Goal: Complete application form

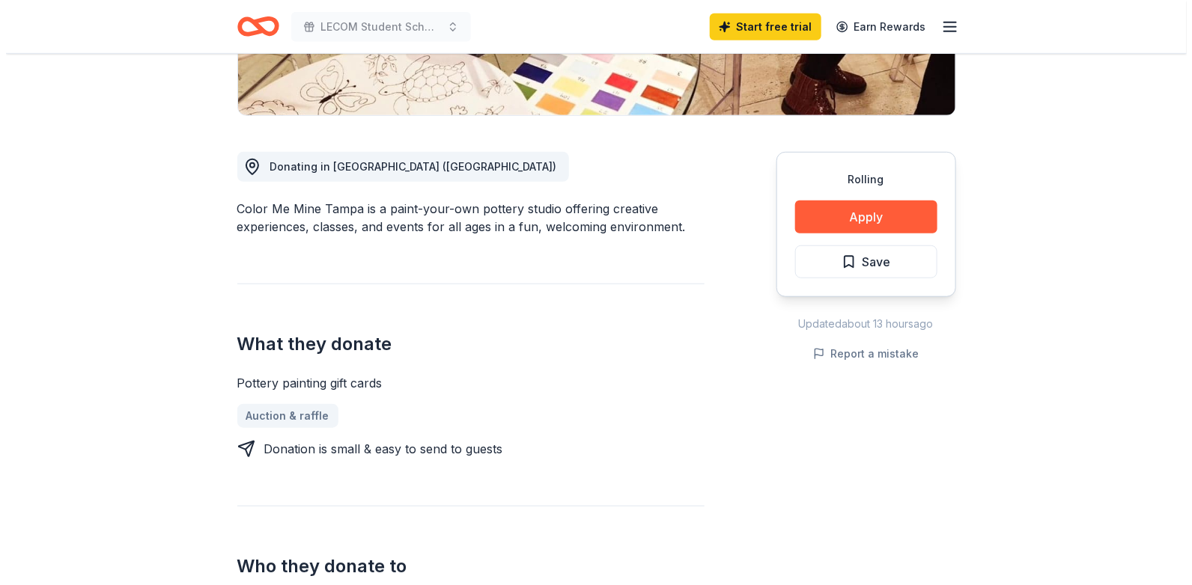
scroll to position [341, 0]
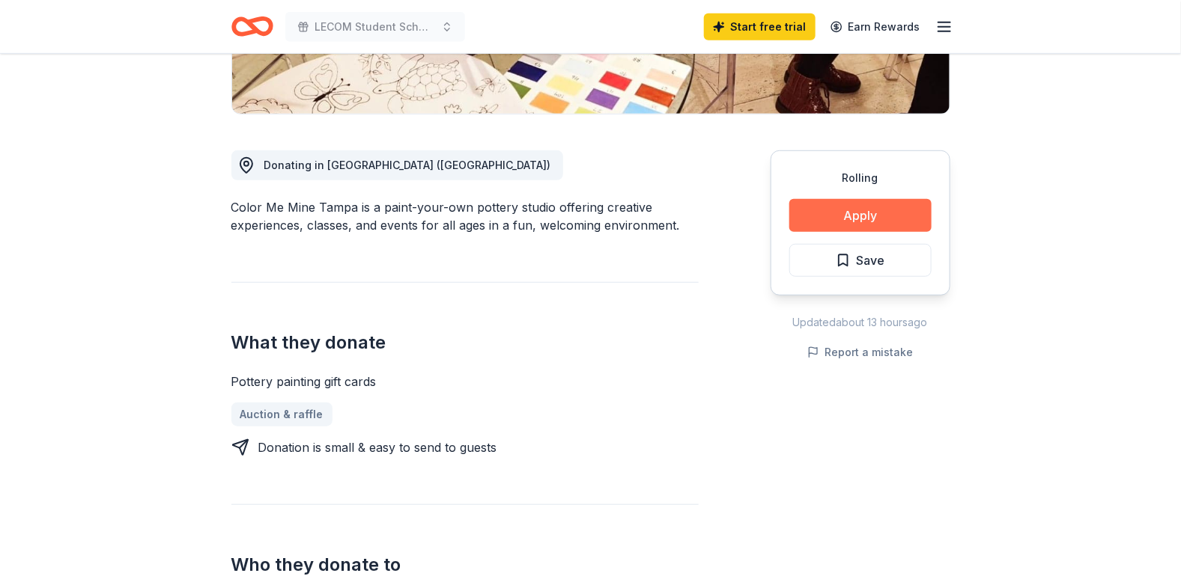
click at [865, 213] on button "Apply" at bounding box center [860, 215] width 142 height 33
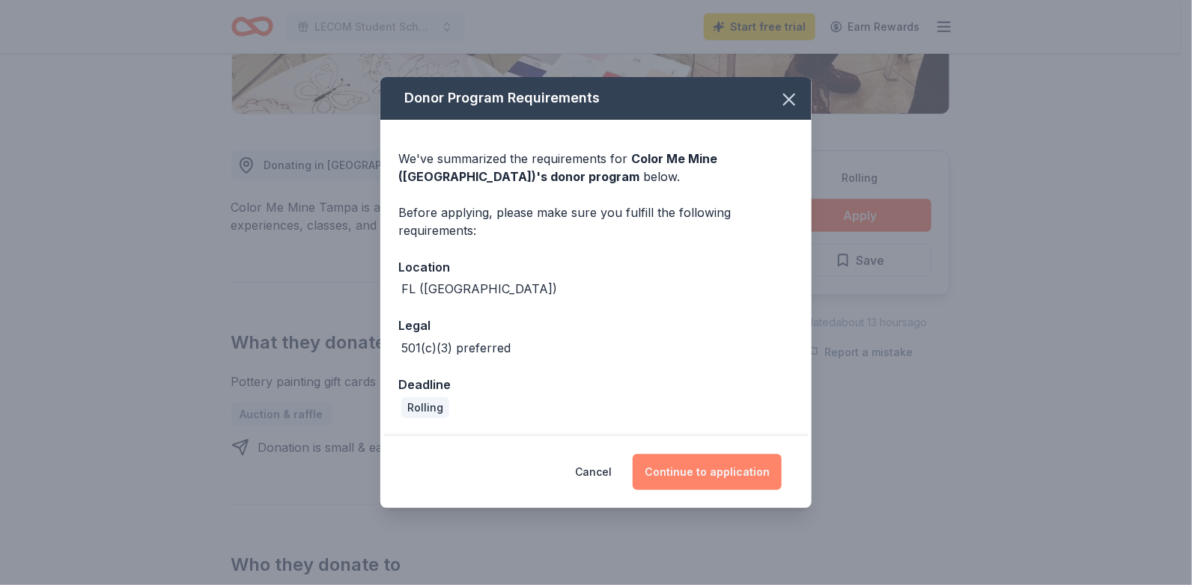
click at [699, 474] on button "Continue to application" at bounding box center [707, 472] width 149 height 36
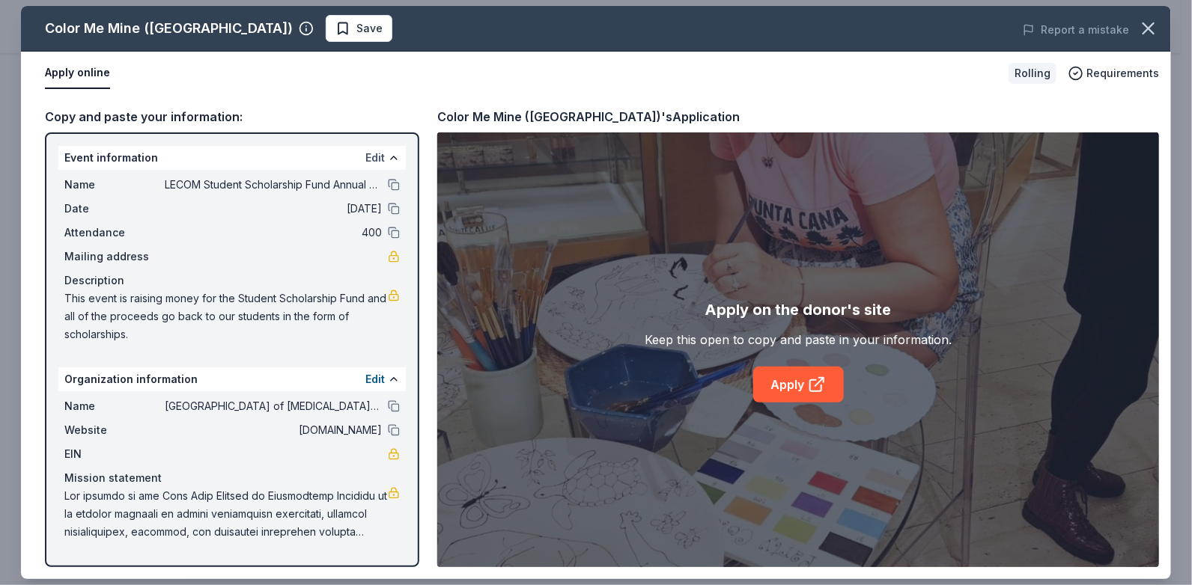
click at [379, 158] on button "Edit" at bounding box center [374, 158] width 19 height 18
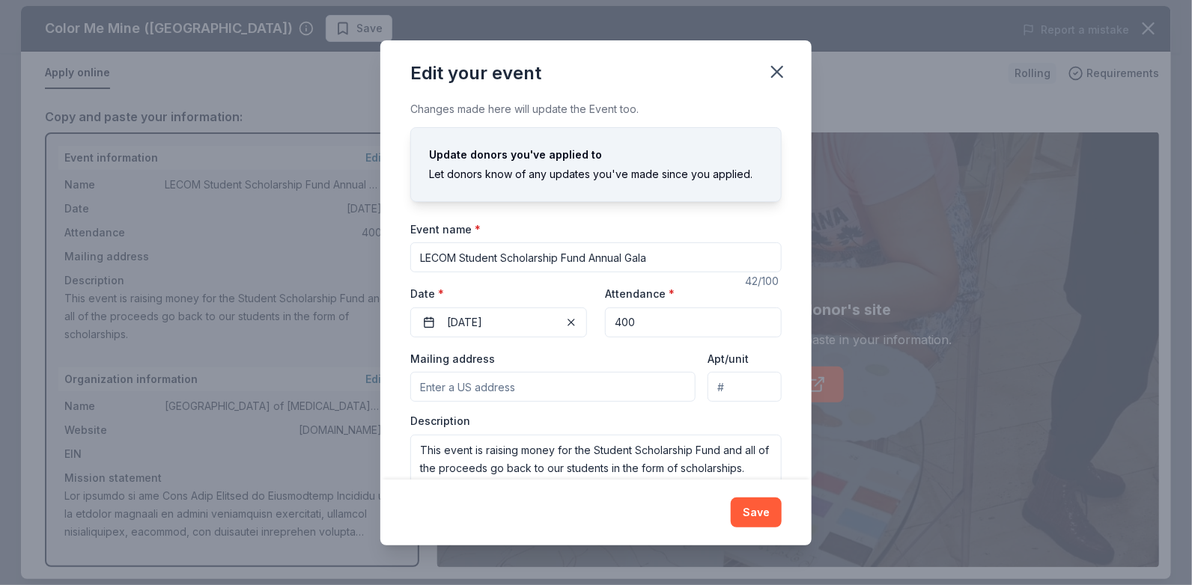
click at [442, 389] on input "Mailing address" at bounding box center [552, 387] width 285 height 30
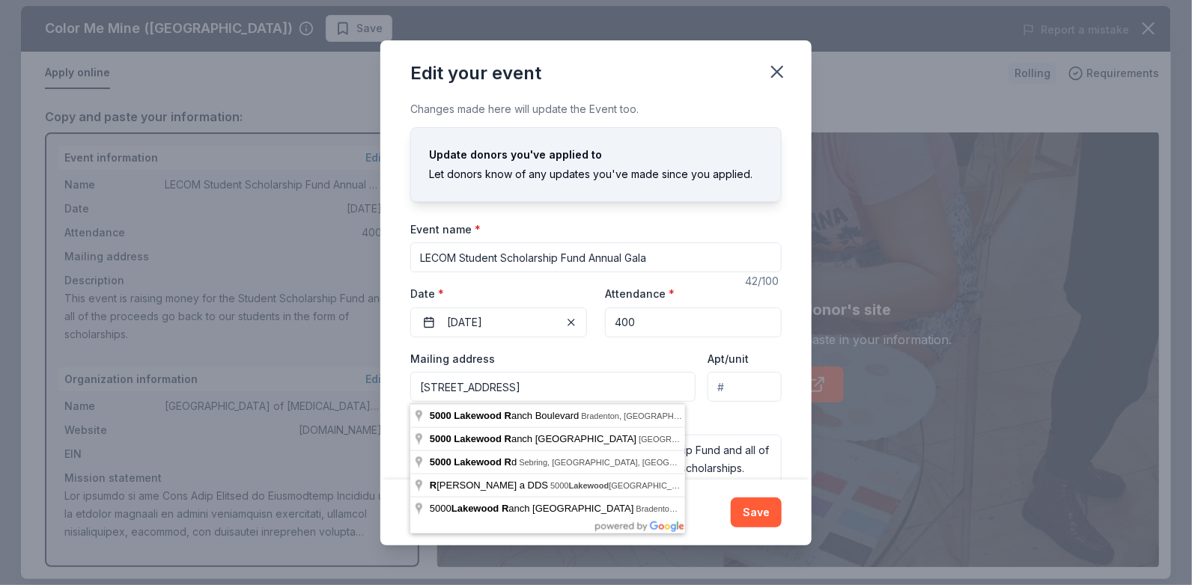
type input "[STREET_ADDRESS]"
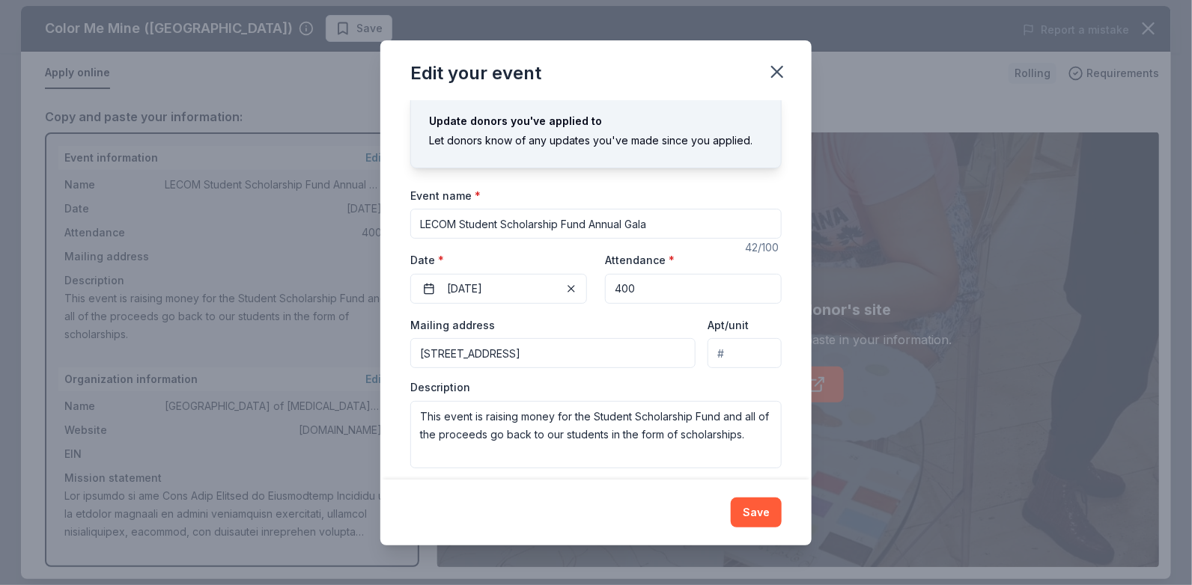
scroll to position [46, 0]
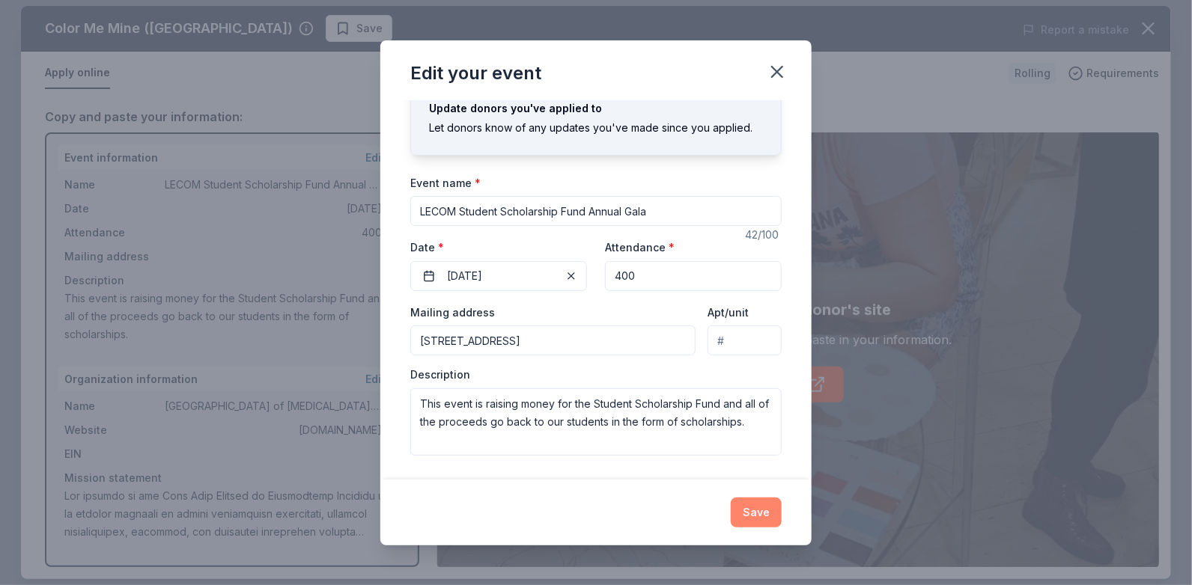
click at [760, 511] on button "Save" at bounding box center [756, 513] width 51 height 30
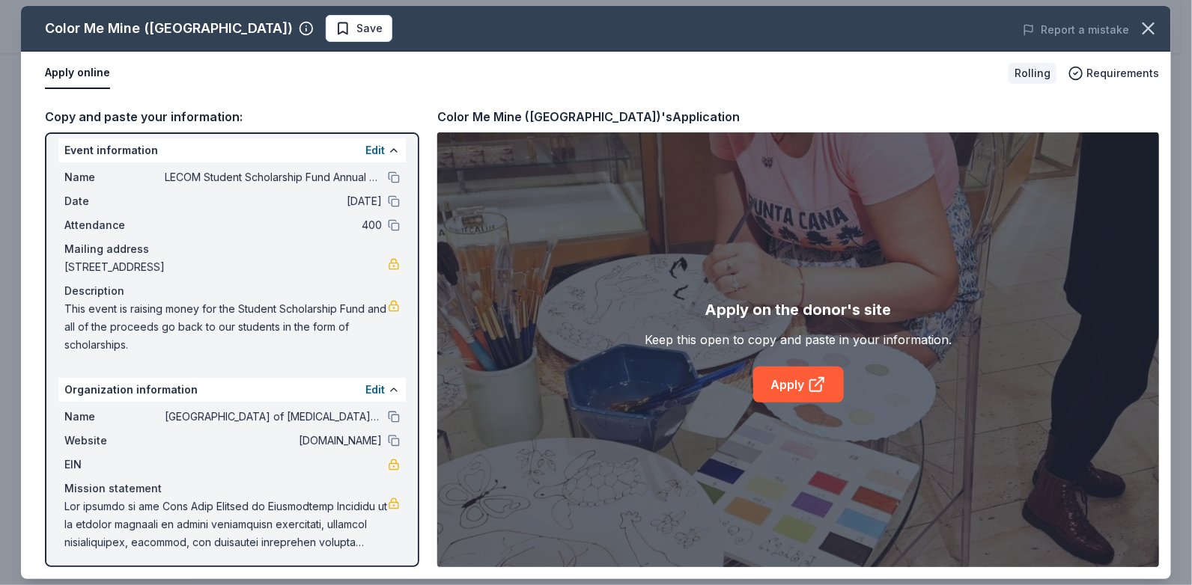
scroll to position [10, 0]
click at [365, 386] on button "Edit" at bounding box center [374, 388] width 19 height 18
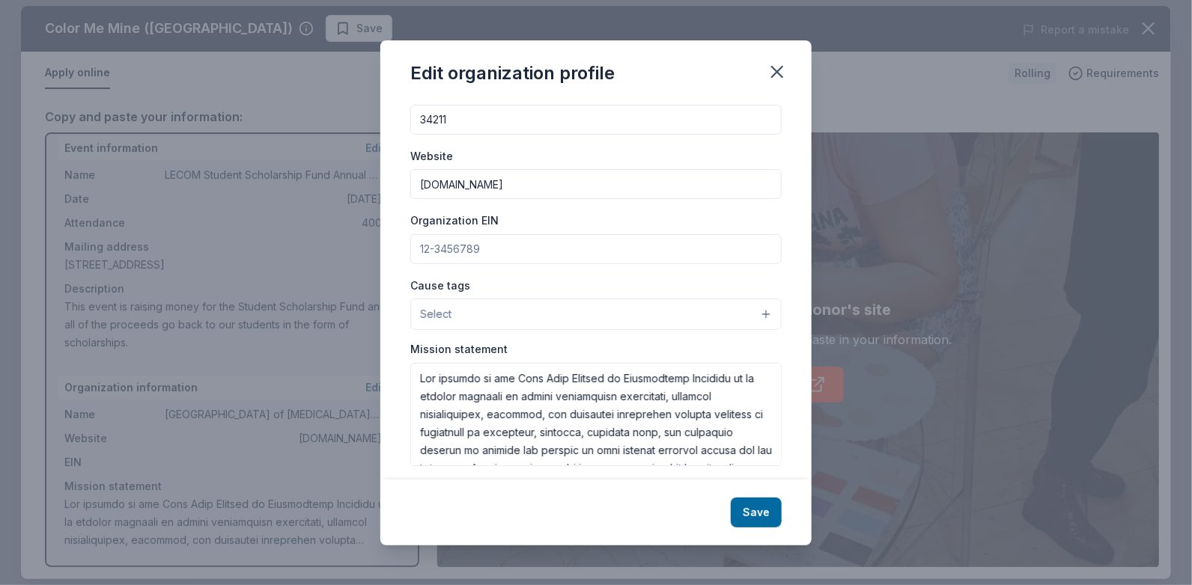
scroll to position [121, 0]
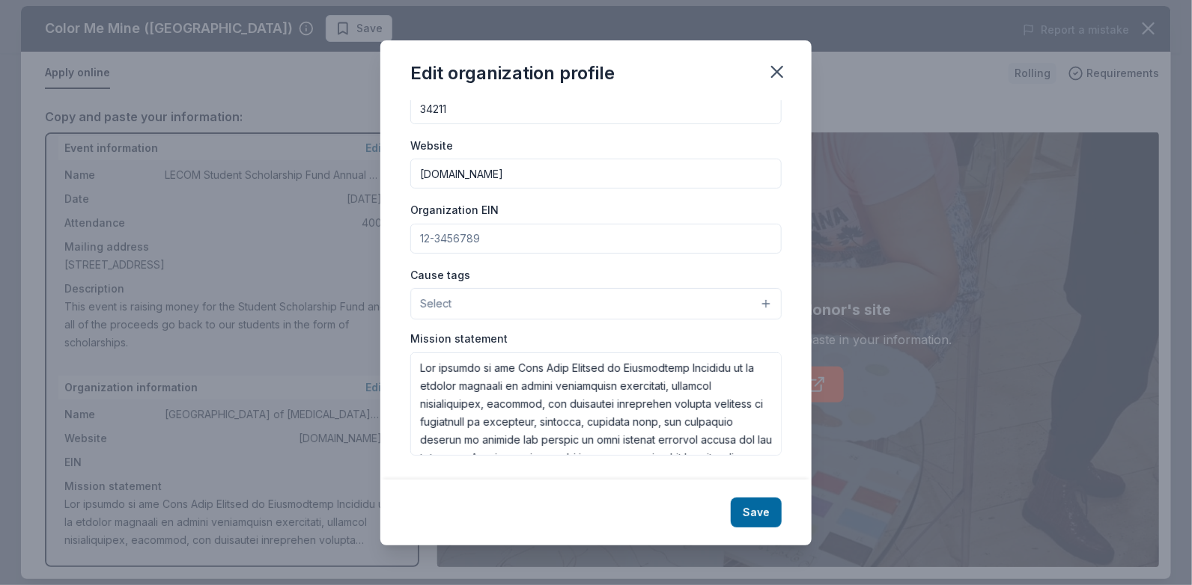
drag, startPoint x: 485, startPoint y: 238, endPoint x: 466, endPoint y: 244, distance: 19.7
click at [425, 244] on input "Organization EIN" at bounding box center [595, 239] width 371 height 30
type input "[US_EMPLOYER_IDENTIFICATION_NUMBER]"
click at [550, 302] on button "Select" at bounding box center [595, 303] width 371 height 31
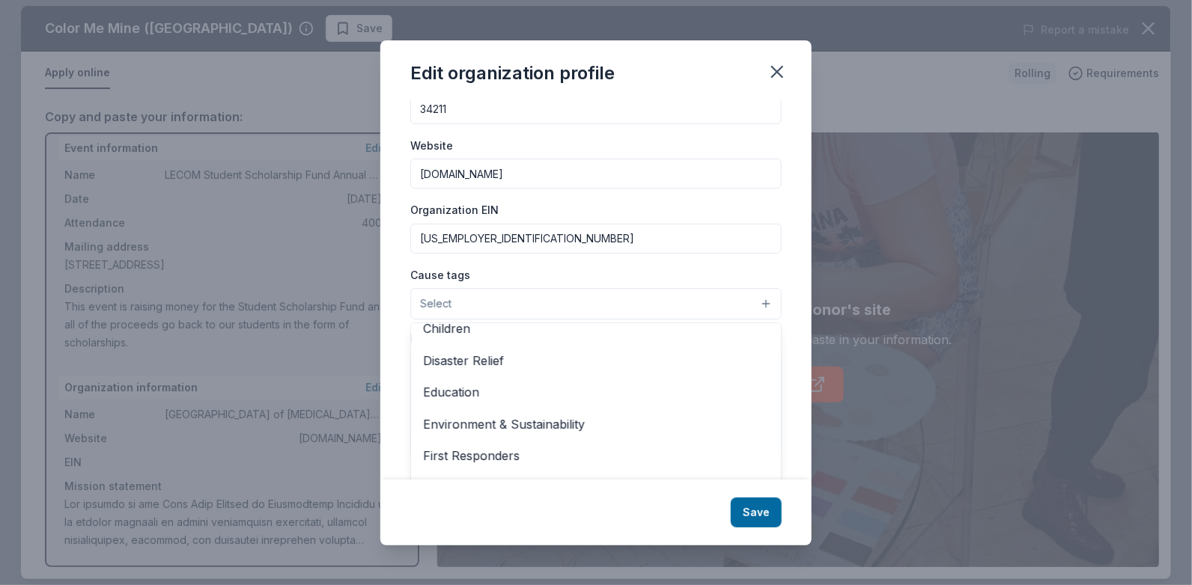
scroll to position [102, 0]
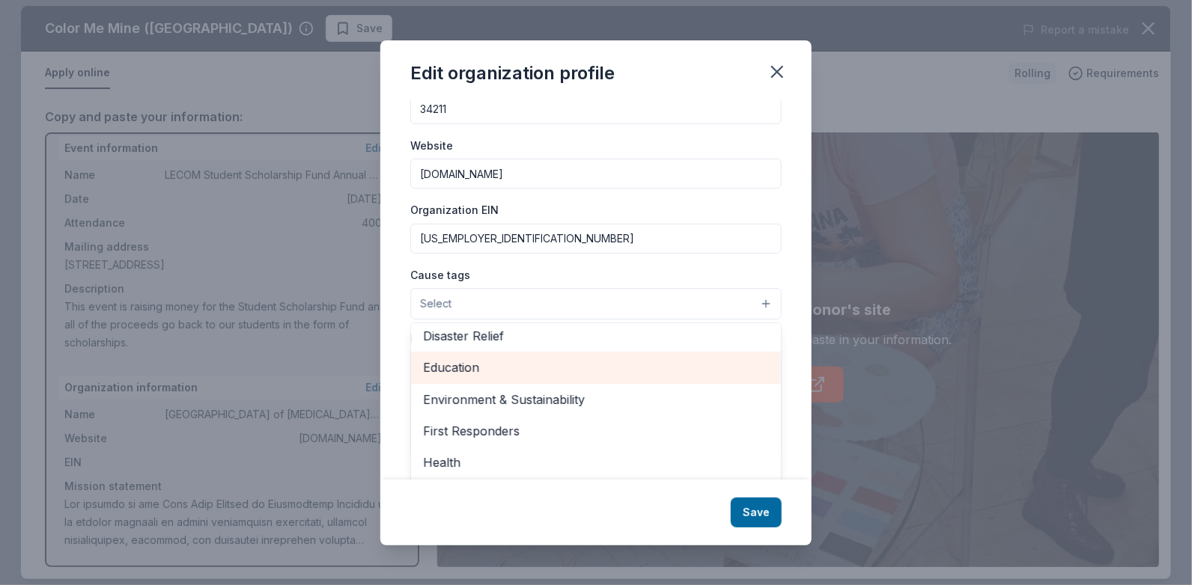
click at [472, 367] on span "Education" at bounding box center [596, 367] width 346 height 19
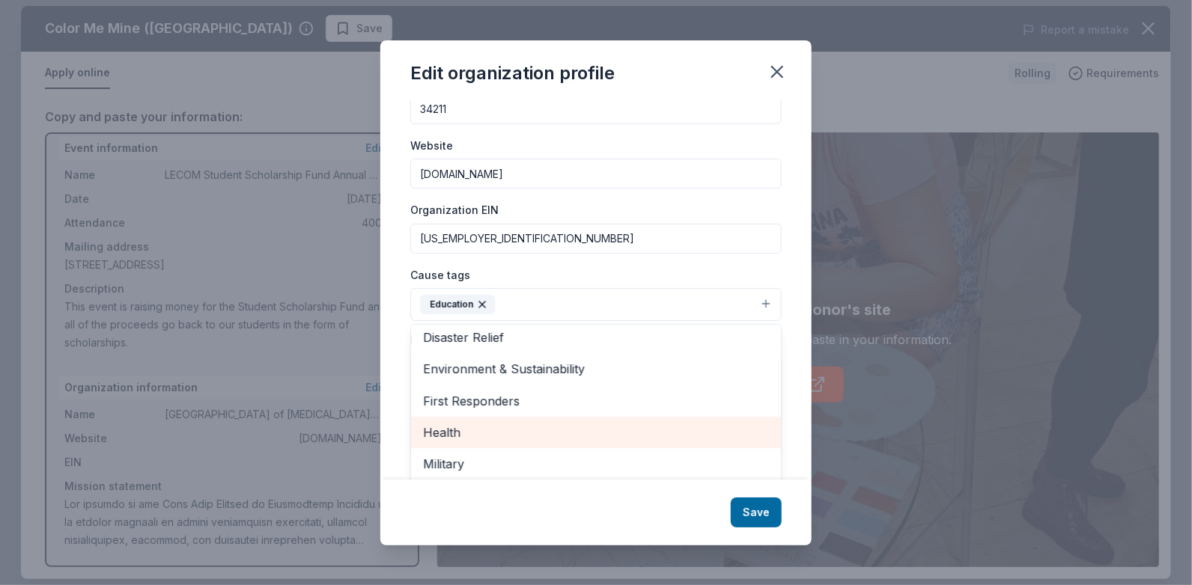
drag, startPoint x: 475, startPoint y: 428, endPoint x: 534, endPoint y: 428, distance: 58.4
click at [476, 428] on span "Health" at bounding box center [596, 432] width 346 height 19
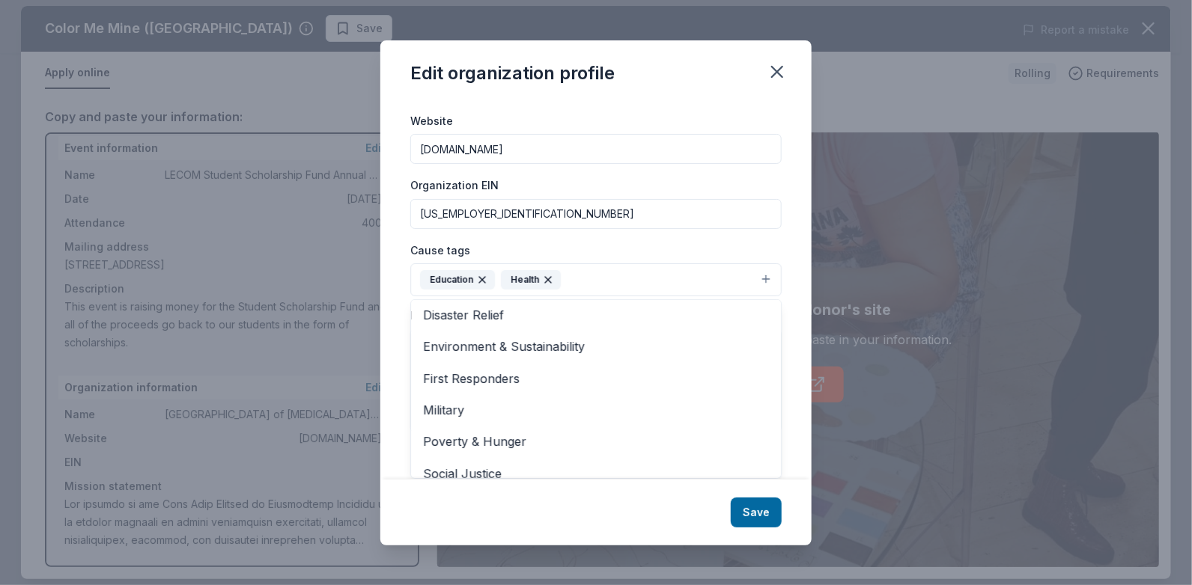
scroll to position [144, 0]
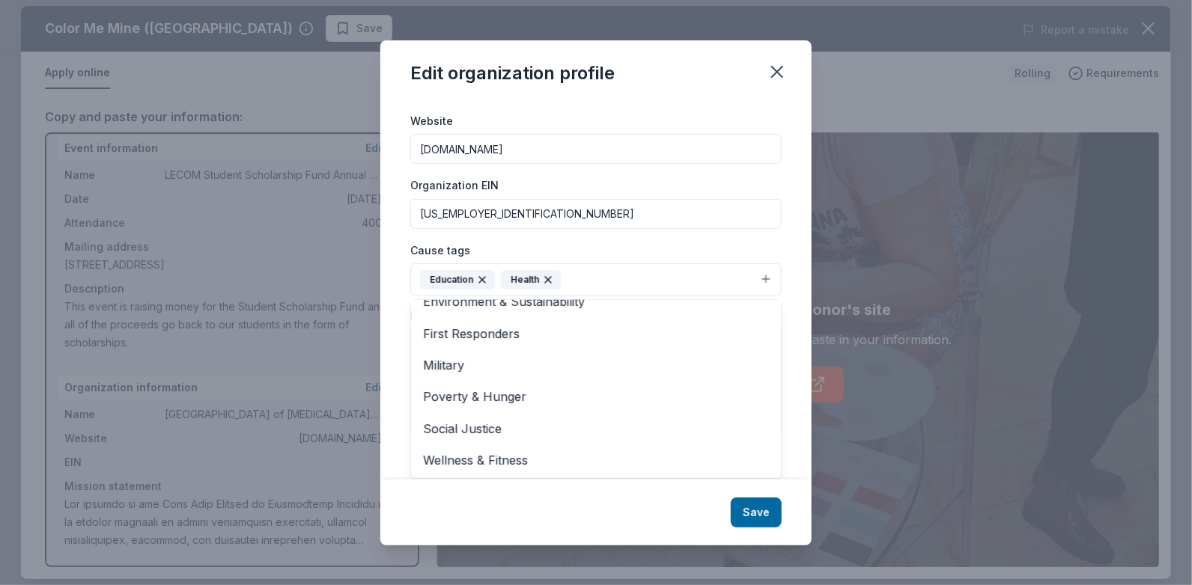
click at [745, 508] on div "Edit organization profile Changes made here will be reflected on your Account. …" at bounding box center [595, 292] width 431 height 505
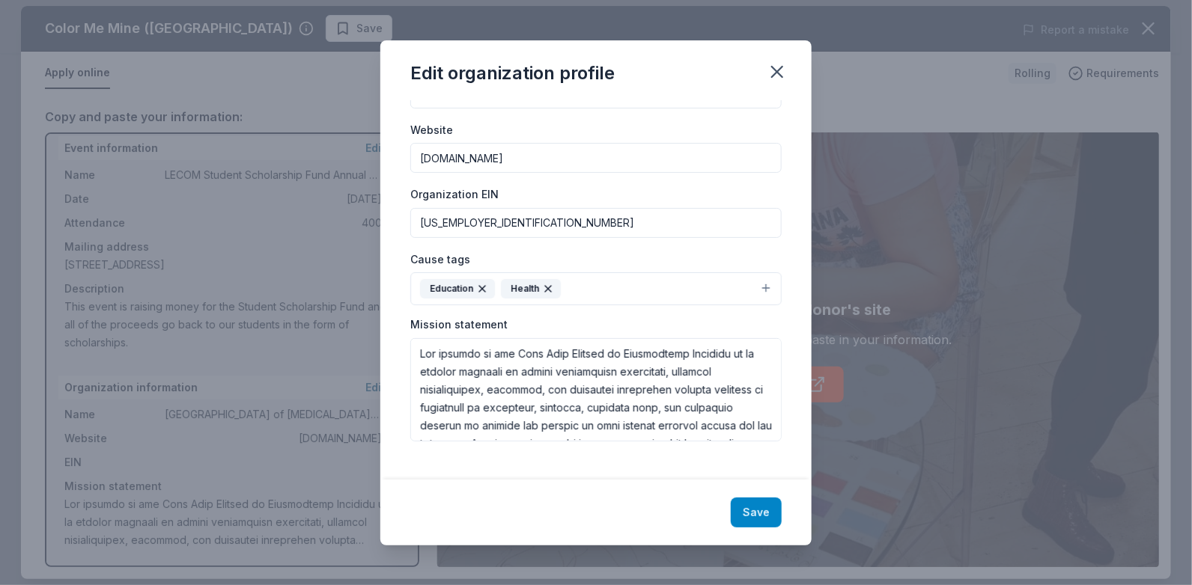
scroll to position [122, 0]
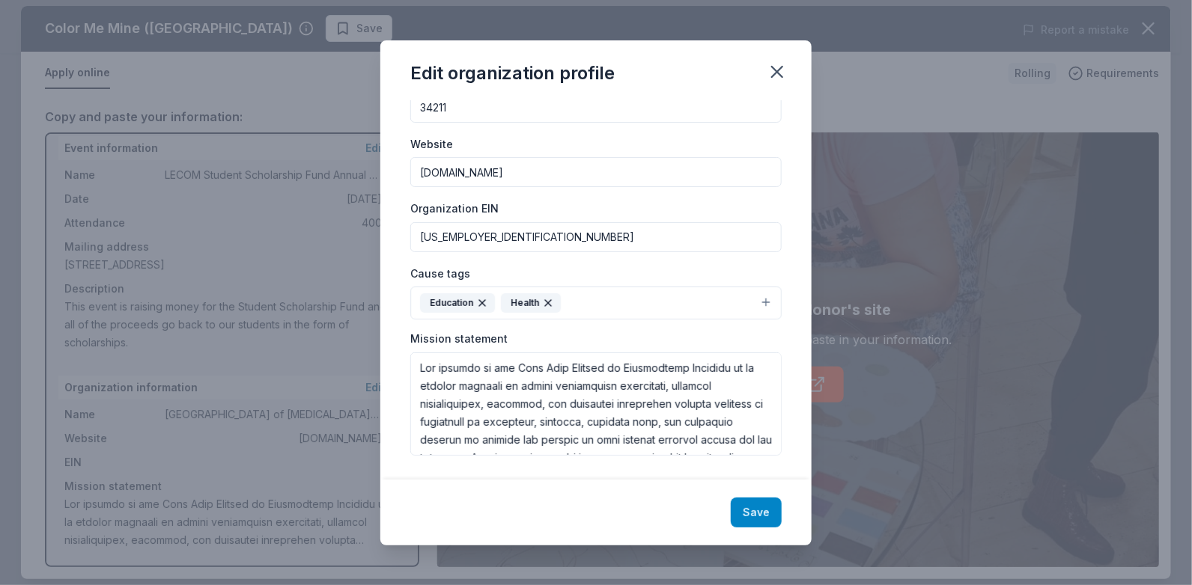
click at [755, 510] on button "Save" at bounding box center [756, 513] width 51 height 30
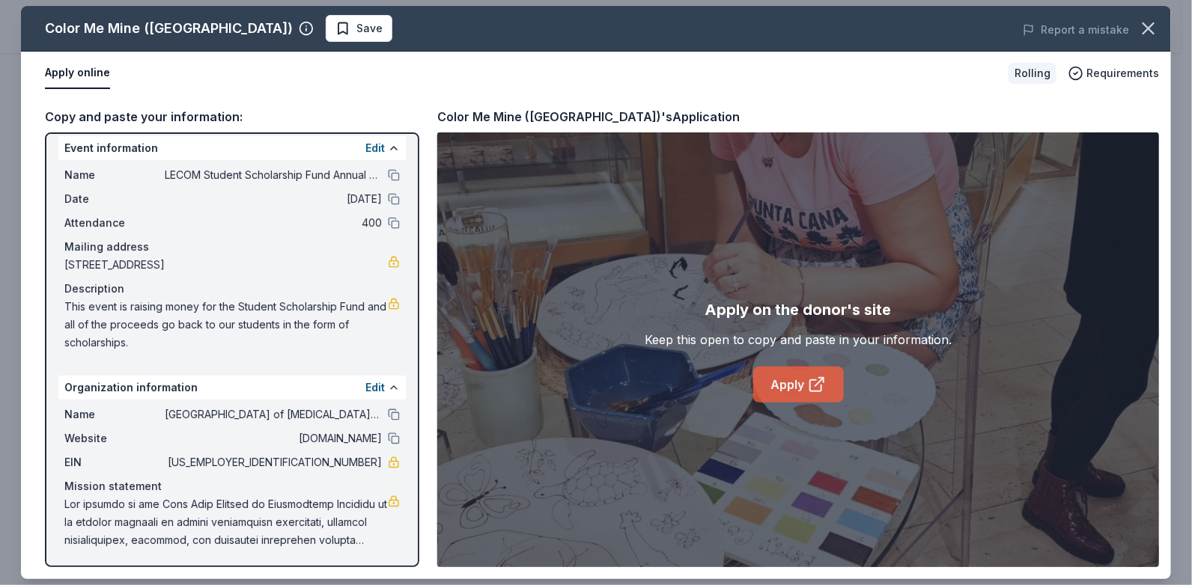
click at [786, 380] on link "Apply" at bounding box center [798, 385] width 91 height 36
click at [135, 502] on span at bounding box center [225, 523] width 323 height 54
drag, startPoint x: 64, startPoint y: 502, endPoint x: 210, endPoint y: 502, distance: 146.0
click at [210, 502] on span at bounding box center [225, 523] width 323 height 54
click at [368, 386] on button "Edit" at bounding box center [374, 388] width 19 height 18
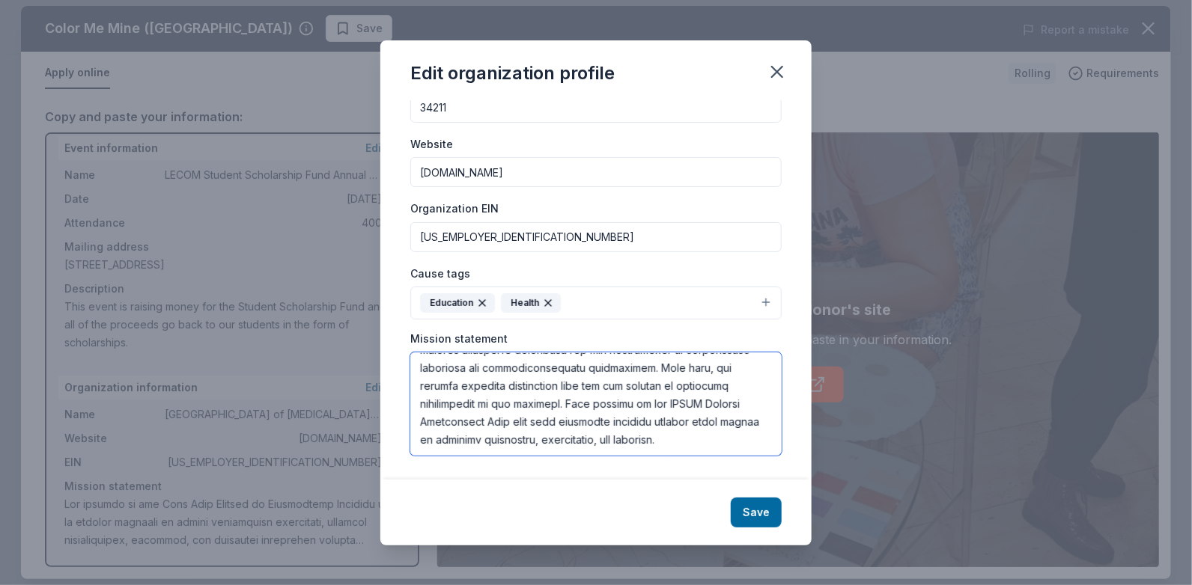
scroll to position [234, 0]
drag, startPoint x: 419, startPoint y: 368, endPoint x: 668, endPoint y: 425, distance: 255.0
click at [750, 450] on textarea at bounding box center [595, 404] width 371 height 103
click at [641, 511] on div "Save" at bounding box center [595, 513] width 431 height 66
click at [747, 514] on button "Save" at bounding box center [756, 513] width 51 height 30
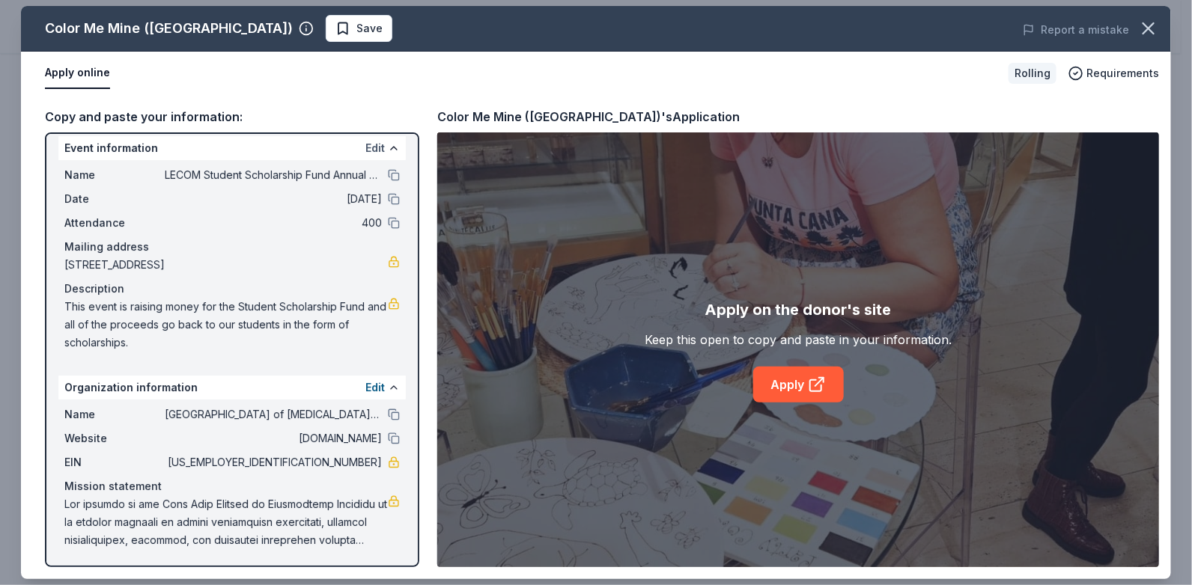
click at [368, 148] on button "Edit" at bounding box center [374, 148] width 19 height 18
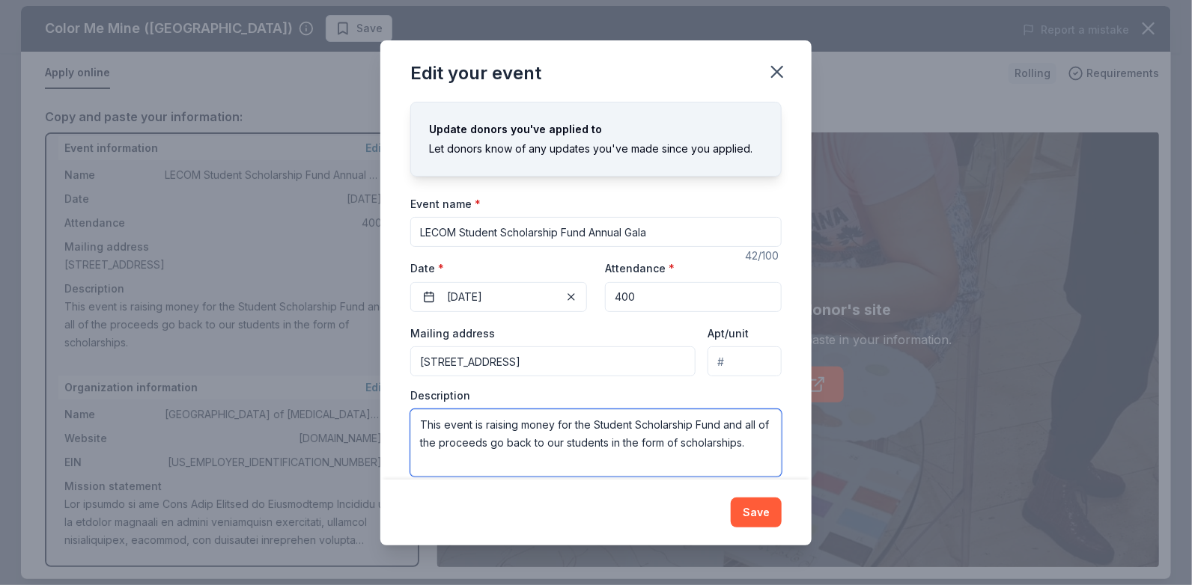
scroll to position [46, 0]
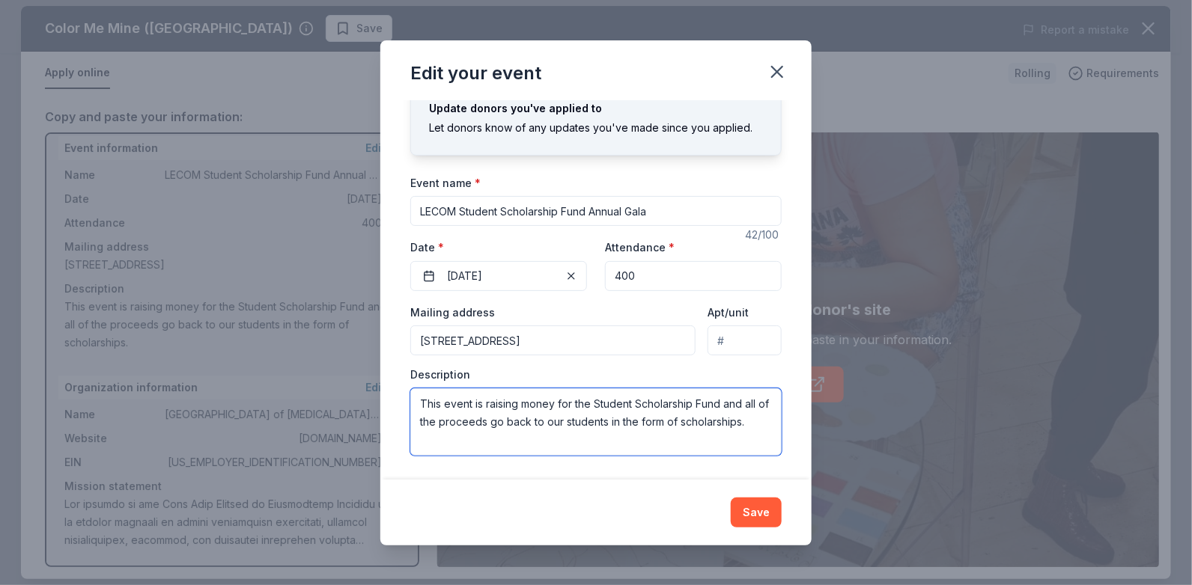
drag, startPoint x: 417, startPoint y: 454, endPoint x: 738, endPoint y: 469, distance: 321.5
click at [758, 484] on div "Edit your event Changes made here will update the Event too. Update donors you'…" at bounding box center [595, 292] width 431 height 505
click at [627, 487] on div "Save" at bounding box center [595, 513] width 431 height 66
click at [750, 508] on button "Save" at bounding box center [756, 513] width 51 height 30
